Goal: Task Accomplishment & Management: Use online tool/utility

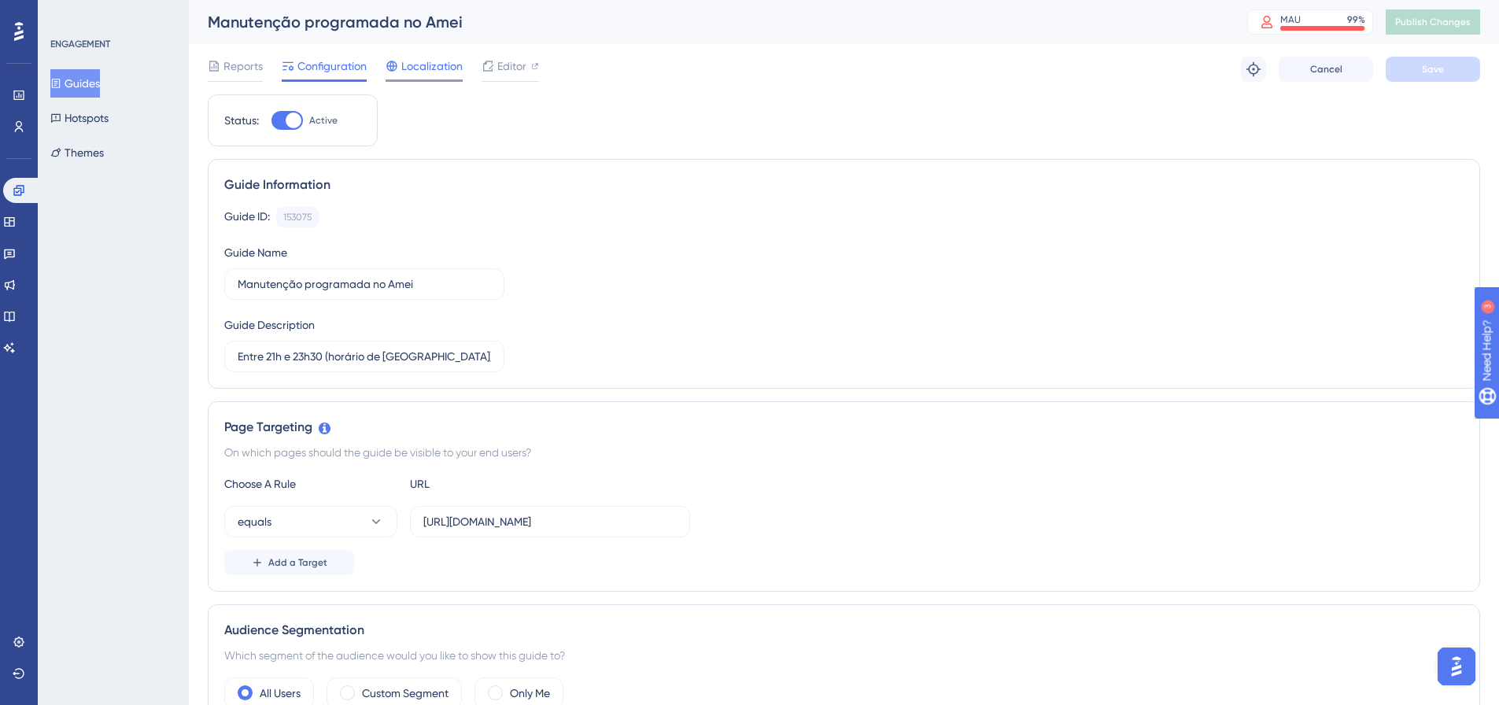
click at [437, 64] on span "Localization" at bounding box center [431, 66] width 61 height 19
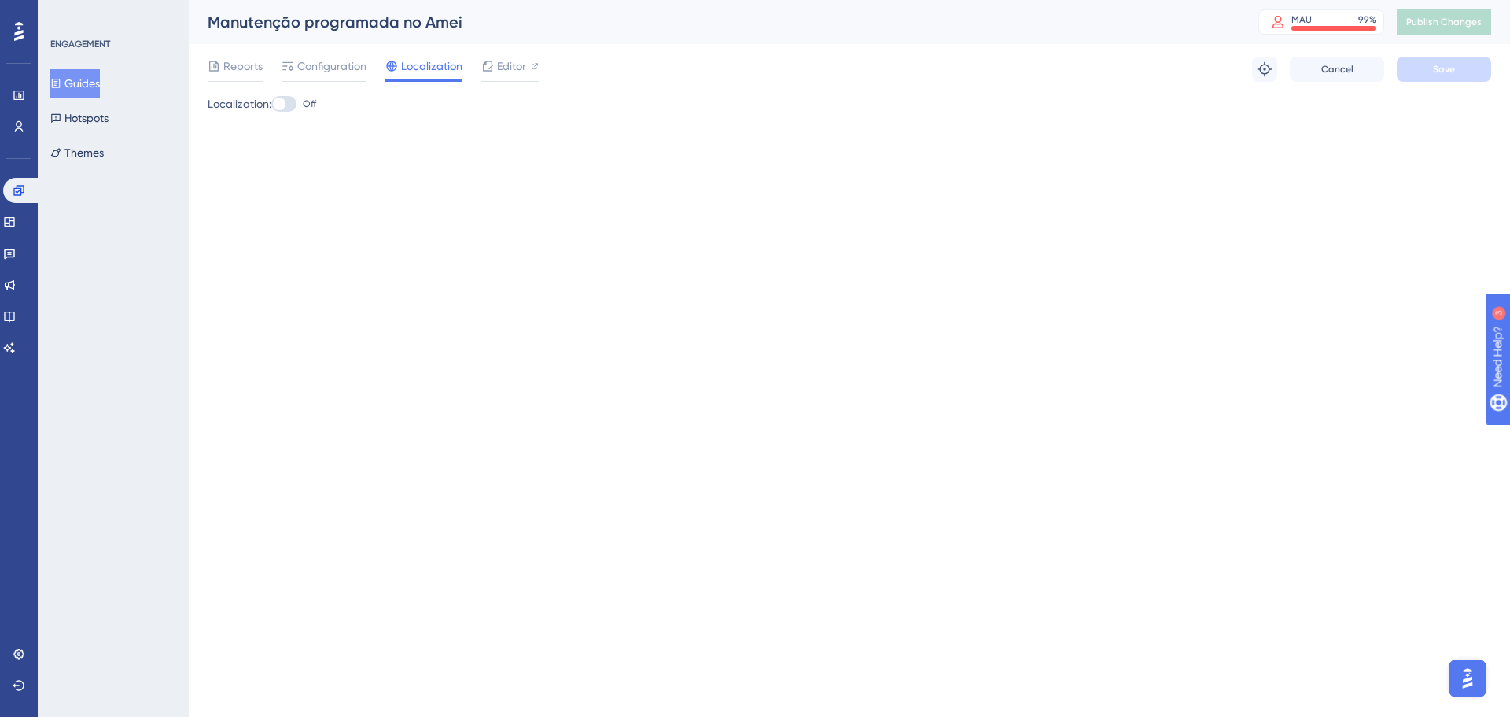
click at [511, 85] on div "Reports Configuration Localization Editor Troubleshoot Cancel Save" at bounding box center [850, 69] width 1284 height 50
click at [511, 75] on span "Editor" at bounding box center [511, 66] width 29 height 19
